Goal: Task Accomplishment & Management: Manage account settings

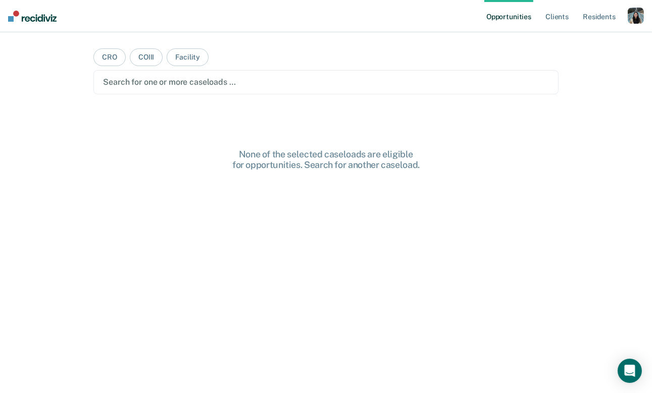
click at [634, 10] on div "button" at bounding box center [636, 16] width 16 height 16
click at [578, 45] on div "Profile How it works Log Out" at bounding box center [594, 53] width 97 height 49
click at [577, 45] on div "Profile How it works Log Out" at bounding box center [594, 53] width 97 height 49
click at [571, 44] on link "Profile" at bounding box center [595, 41] width 81 height 9
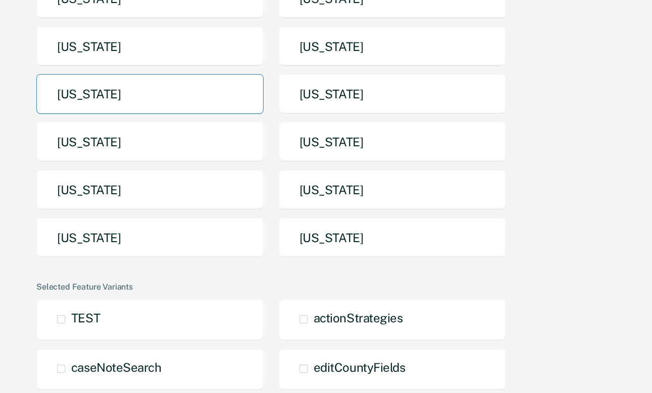
scroll to position [197, 0]
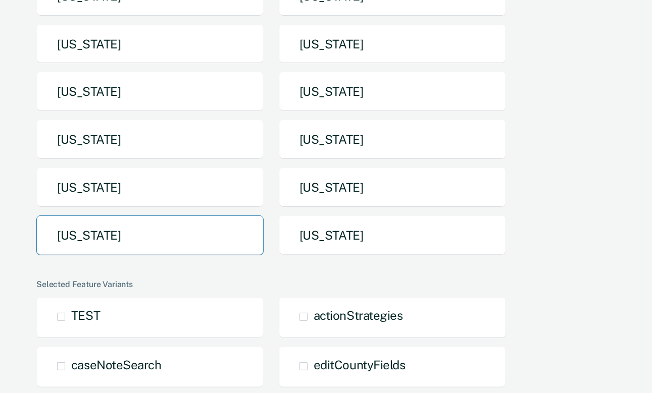
click at [194, 249] on button "[US_STATE]" at bounding box center [149, 236] width 227 height 40
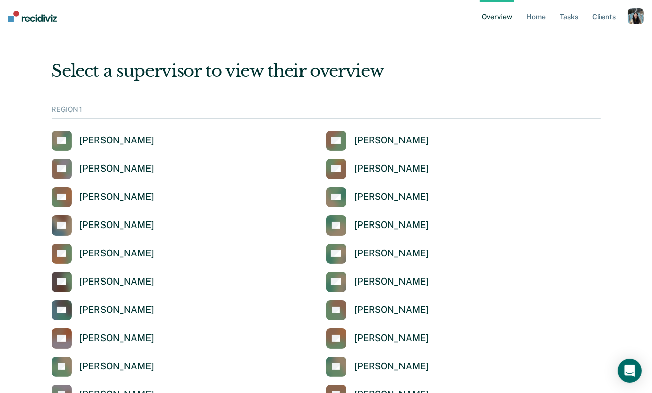
scroll to position [1258, 0]
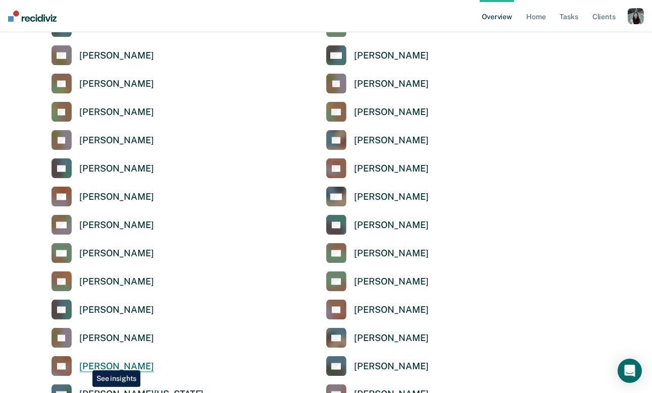
click at [85, 363] on div "[PERSON_NAME]" at bounding box center [117, 367] width 74 height 12
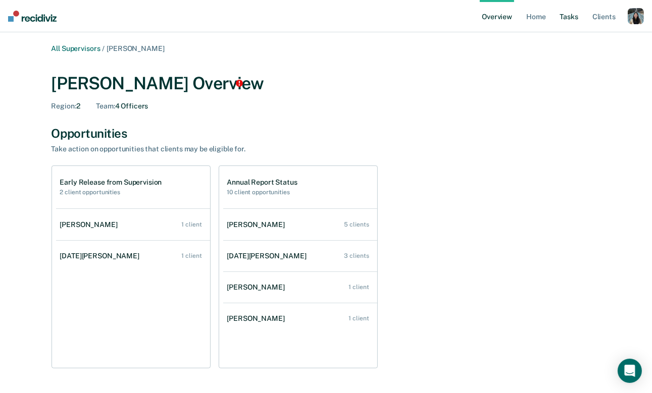
click at [563, 12] on link "Tasks" at bounding box center [569, 16] width 22 height 32
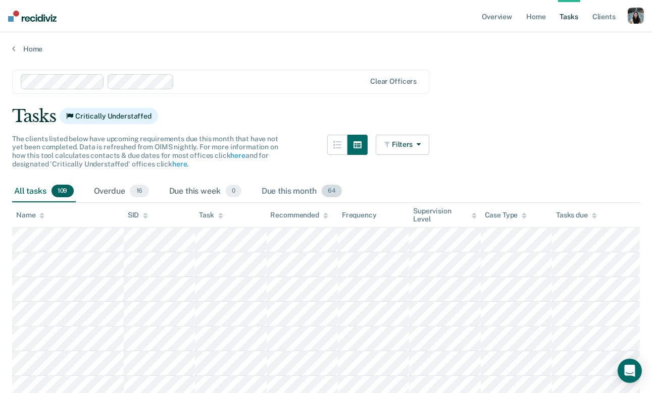
click at [300, 195] on div "Due this month 64" at bounding box center [302, 192] width 84 height 22
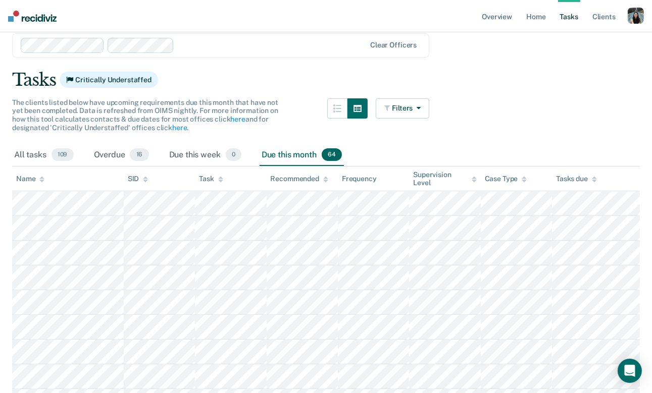
scroll to position [39, 0]
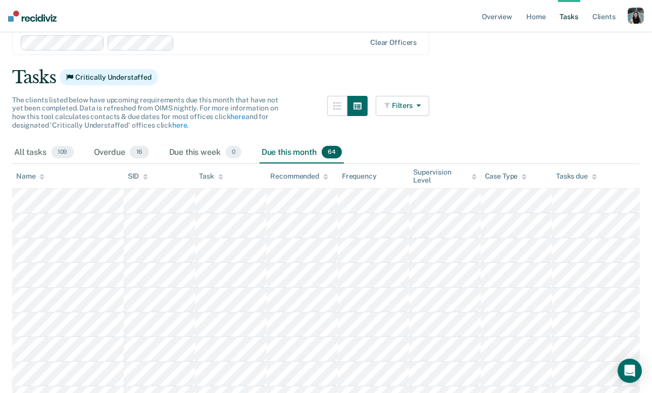
click at [402, 107] on button "Filters" at bounding box center [403, 106] width 54 height 20
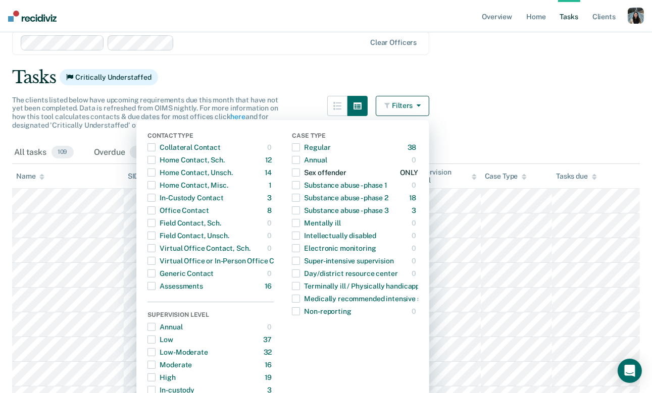
click at [332, 169] on div "Sex offender" at bounding box center [319, 173] width 54 height 16
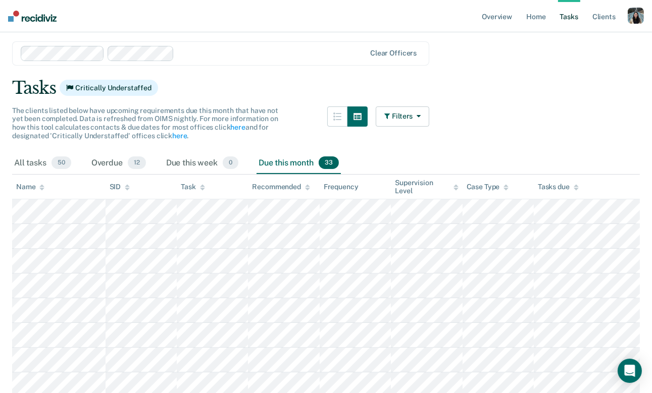
scroll to position [30, 0]
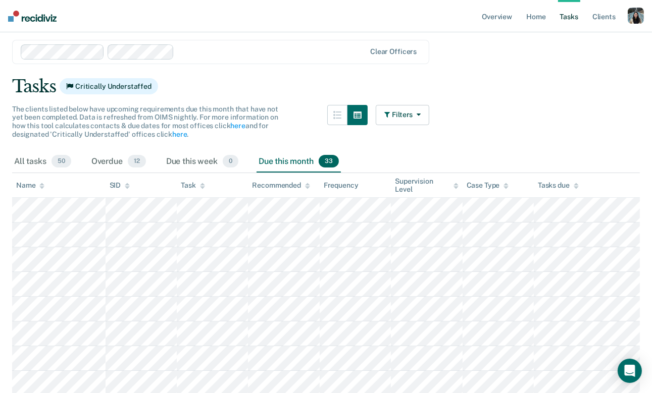
click at [634, 17] on div "button" at bounding box center [636, 16] width 16 height 16
click at [572, 44] on link "Profile" at bounding box center [595, 41] width 81 height 9
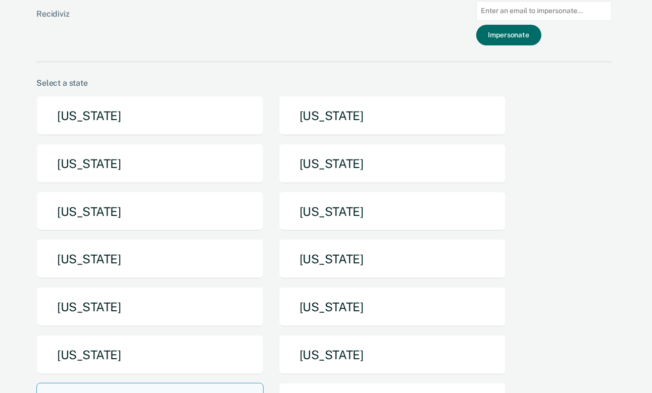
click at [518, 6] on input at bounding box center [543, 11] width 135 height 20
paste input "[PERSON_NAME][EMAIL_ADDRESS][PERSON_NAME][DOMAIN_NAME][US_STATE]"
type input "[PERSON_NAME][EMAIL_ADDRESS][PERSON_NAME][DOMAIN_NAME][US_STATE]"
click at [537, 29] on button "Impersonate" at bounding box center [508, 35] width 65 height 21
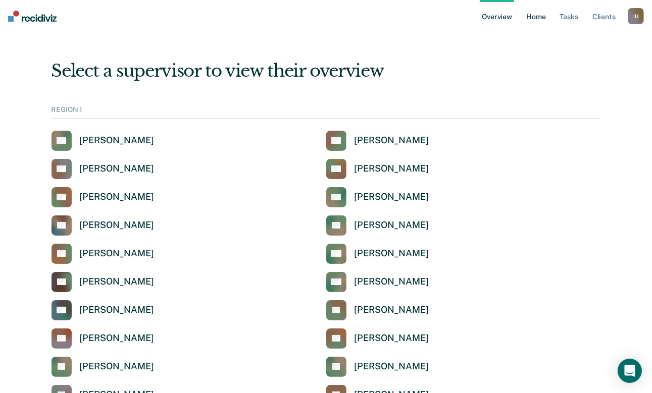
click at [534, 18] on link "Home" at bounding box center [535, 16] width 23 height 32
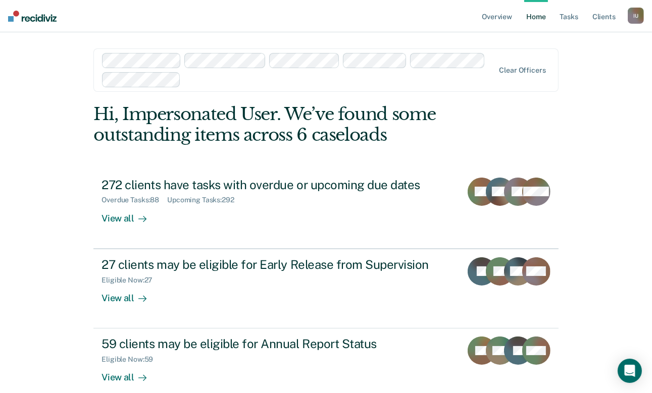
click at [631, 9] on div "I U" at bounding box center [636, 16] width 16 height 16
click at [580, 43] on link "Profile" at bounding box center [595, 41] width 81 height 9
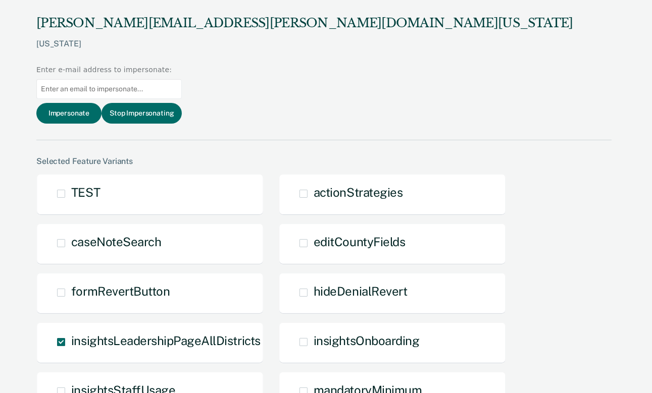
click at [182, 79] on input at bounding box center [108, 89] width 145 height 20
paste input "[EMAIL_ADDRESS][PERSON_NAME][DOMAIN_NAME][US_STATE]"
type input "[EMAIL_ADDRESS][PERSON_NAME][DOMAIN_NAME][US_STATE]"
click at [102, 103] on button "Impersonate" at bounding box center [68, 113] width 65 height 21
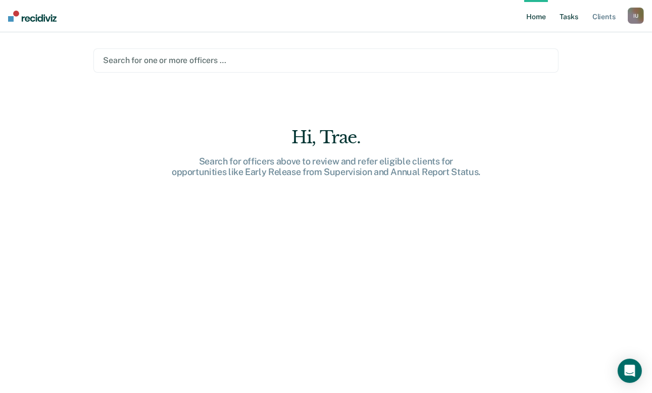
click at [566, 17] on link "Tasks" at bounding box center [569, 16] width 22 height 32
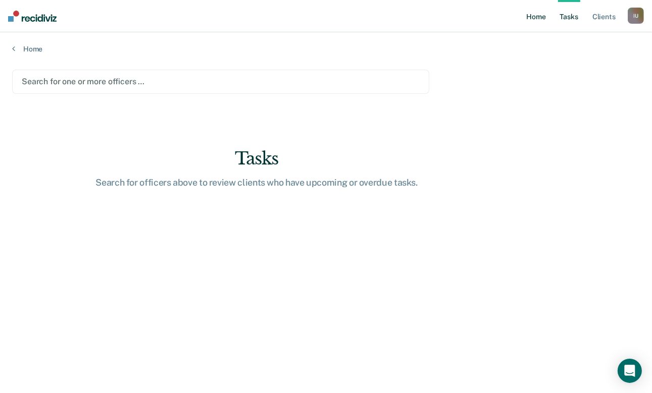
click at [535, 18] on link "Home" at bounding box center [535, 16] width 23 height 32
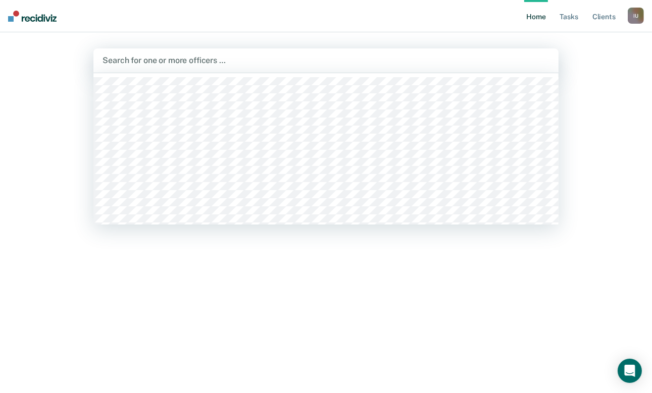
click at [462, 69] on div "Search for one or more officers …" at bounding box center [325, 60] width 465 height 24
type input "trae"
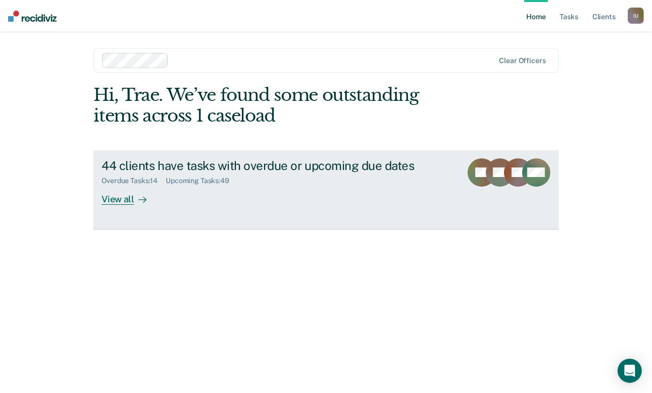
click at [268, 184] on div "Overdue Tasks : 14 Upcoming Tasks : 49" at bounding box center [278, 179] width 352 height 13
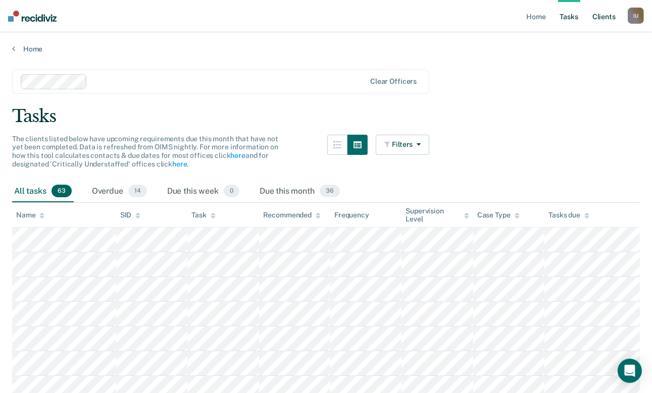
click at [607, 19] on link "Client s" at bounding box center [603, 16] width 27 height 32
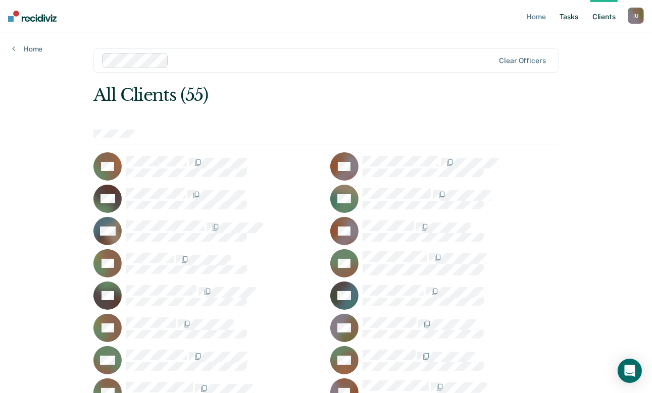
click at [562, 18] on link "Tasks" at bounding box center [569, 16] width 22 height 32
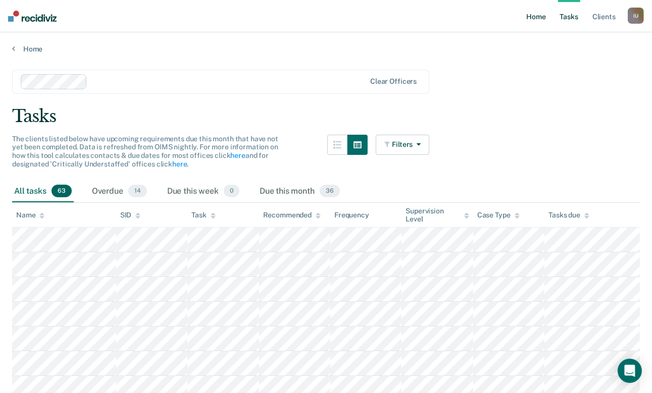
click at [539, 19] on link "Home" at bounding box center [535, 16] width 23 height 32
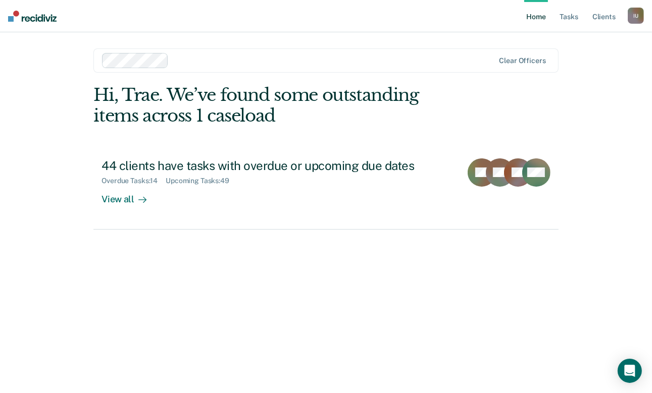
click at [627, 17] on ul "Home Tasks Client s" at bounding box center [576, 16] width 104 height 32
click at [631, 14] on div "I U" at bounding box center [636, 16] width 16 height 16
click at [568, 40] on link "Profile" at bounding box center [595, 41] width 81 height 9
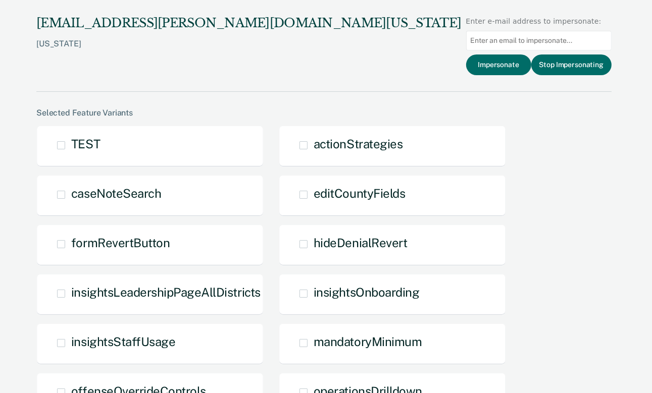
click at [524, 36] on input at bounding box center [538, 41] width 145 height 20
paste input "[PERSON_NAME][EMAIL_ADDRESS][PERSON_NAME][DOMAIN_NAME][US_STATE]"
type input "[PERSON_NAME][EMAIL_ADDRESS][PERSON_NAME][DOMAIN_NAME][US_STATE]"
click at [509, 58] on button "Impersonate" at bounding box center [498, 65] width 65 height 21
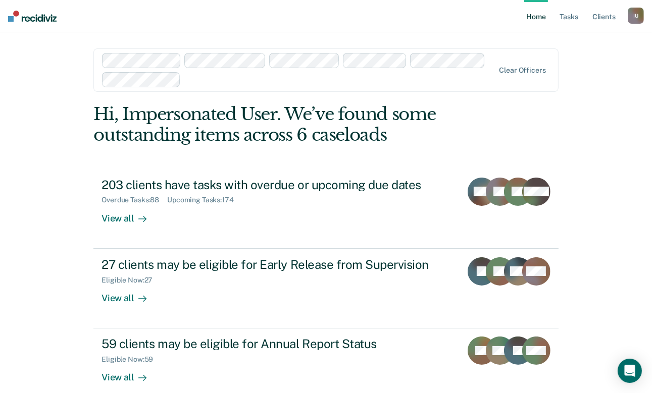
click at [639, 16] on div "I U" at bounding box center [636, 16] width 16 height 16
click at [584, 40] on link "Profile" at bounding box center [595, 41] width 81 height 9
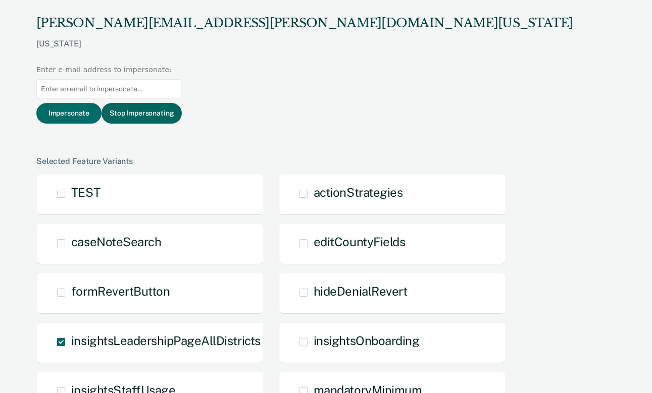
click at [182, 103] on button "Stop Impersonating" at bounding box center [142, 113] width 80 height 21
